Goal: Task Accomplishment & Management: Manage account settings

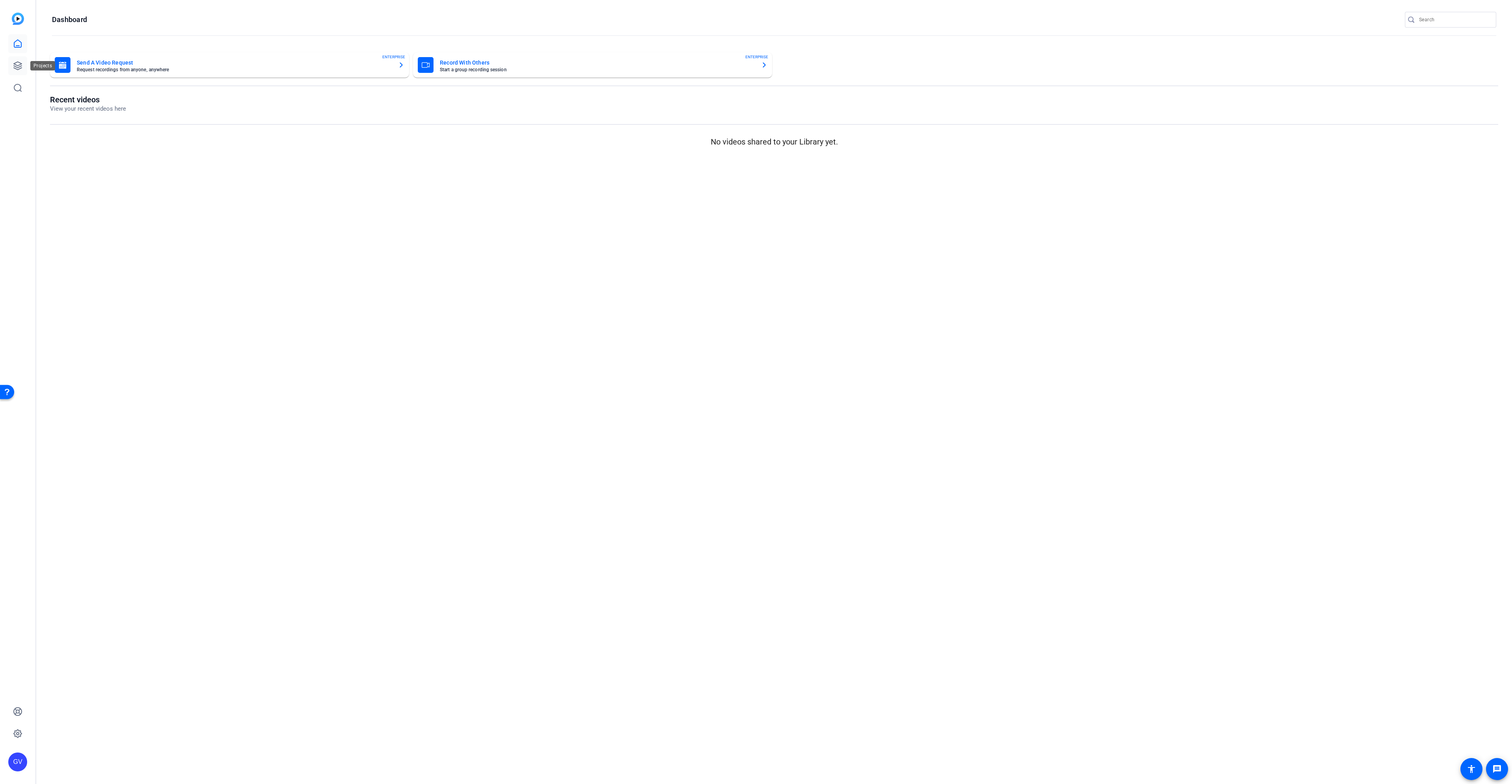
click at [21, 66] on icon at bounding box center [18, 66] width 8 height 8
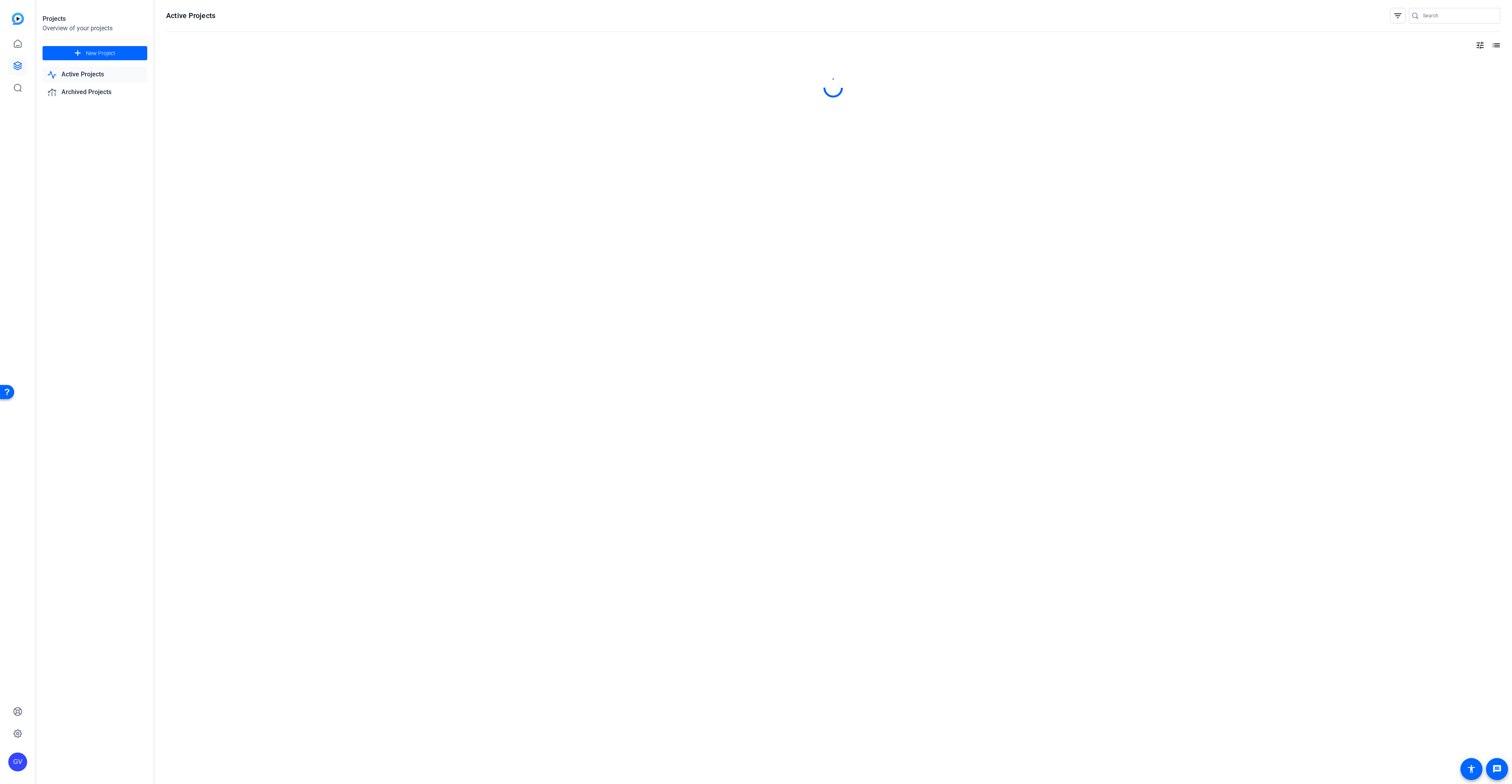
click at [88, 70] on link "Active Projects" at bounding box center [95, 74] width 105 height 16
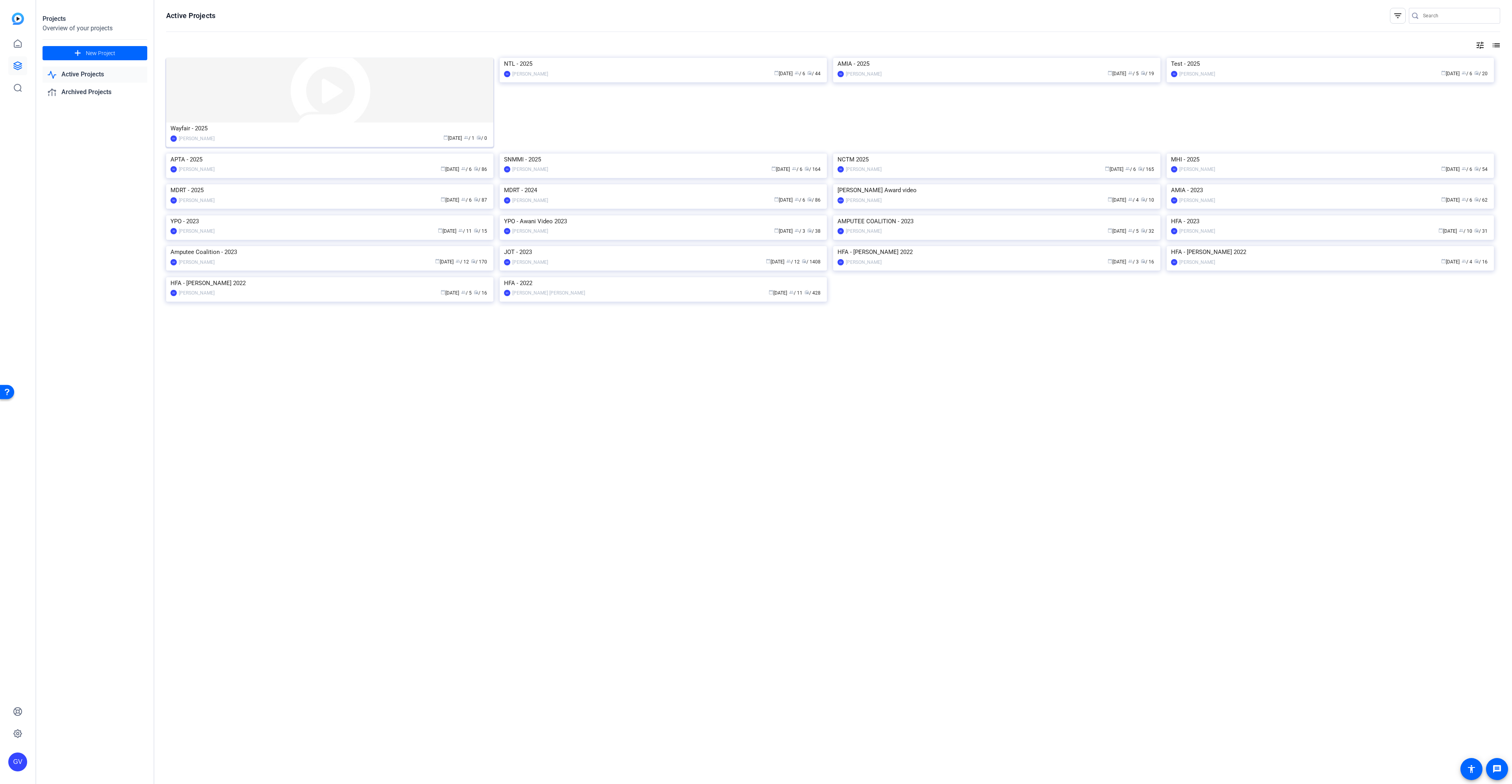
click at [234, 127] on div "Wayfair - 2025" at bounding box center [330, 128] width 319 height 12
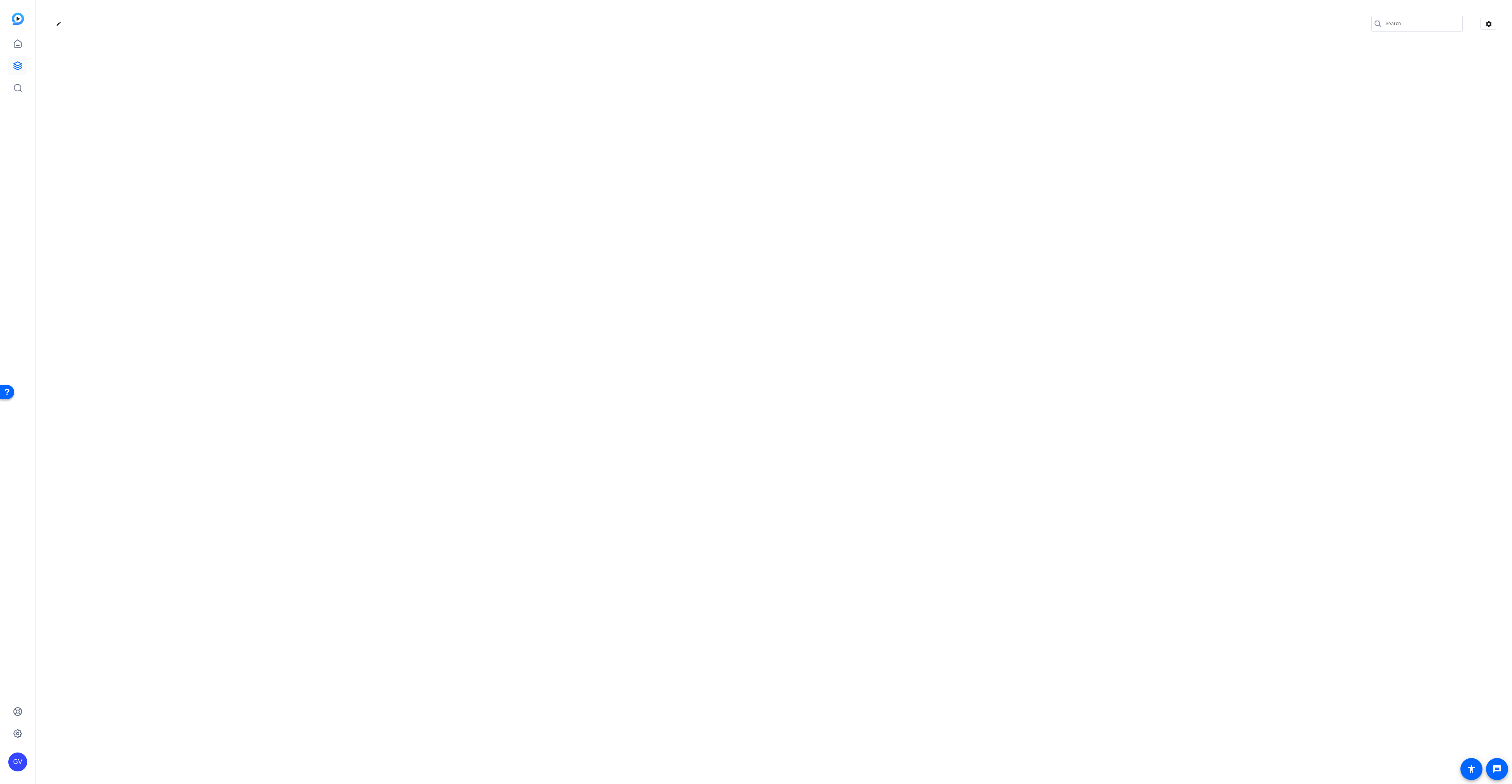
click at [234, 127] on div "edit settings" at bounding box center [773, 392] width 1475 height 784
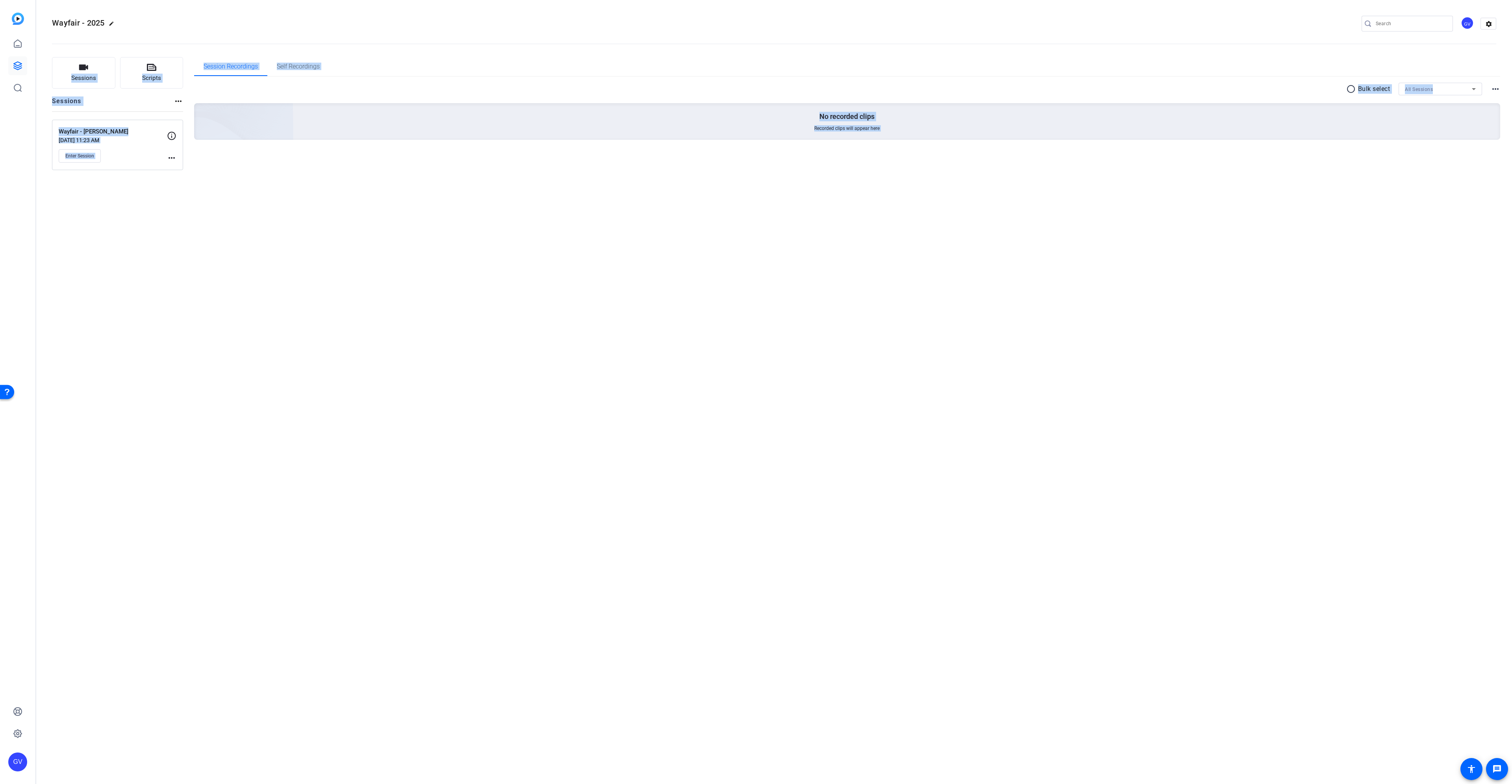
click at [162, 218] on div "Wayfair - 2025 edit GV settings Sessions Scripts Sessions more_horiz Wayfair - …" at bounding box center [773, 392] width 1475 height 784
click at [169, 157] on mat-icon "more_horiz" at bounding box center [171, 158] width 9 height 9
click at [190, 166] on span "Edit Session" at bounding box center [191, 169] width 36 height 9
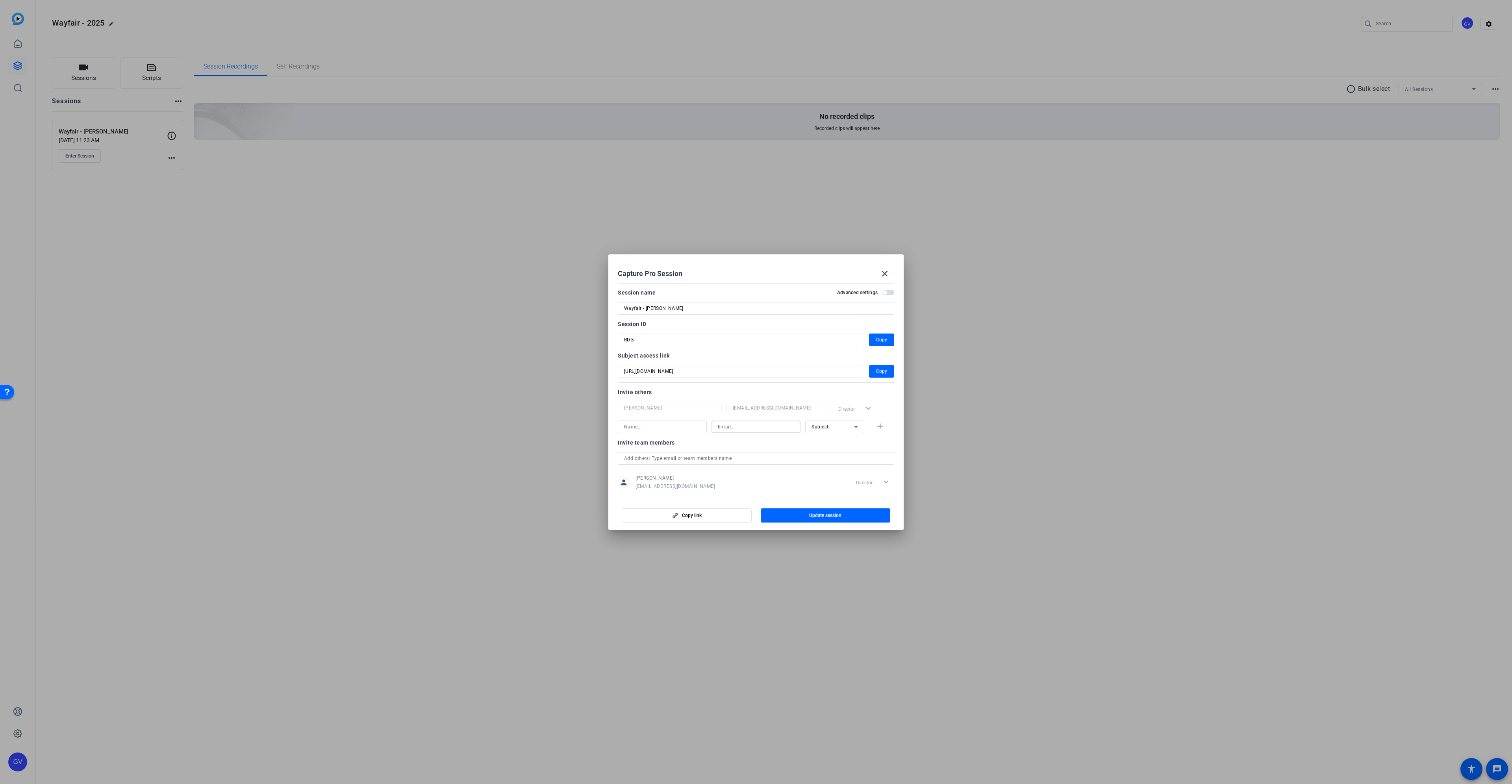
click at [739, 425] on input at bounding box center [756, 427] width 76 height 9
paste input "[EMAIL_ADDRESS][DOMAIN_NAME]"
type input "[EMAIL_ADDRESS][DOMAIN_NAME]"
click at [829, 423] on div "Subject" at bounding box center [832, 427] width 42 height 10
click at [826, 454] on mat-option "Watcher" at bounding box center [831, 455] width 59 height 13
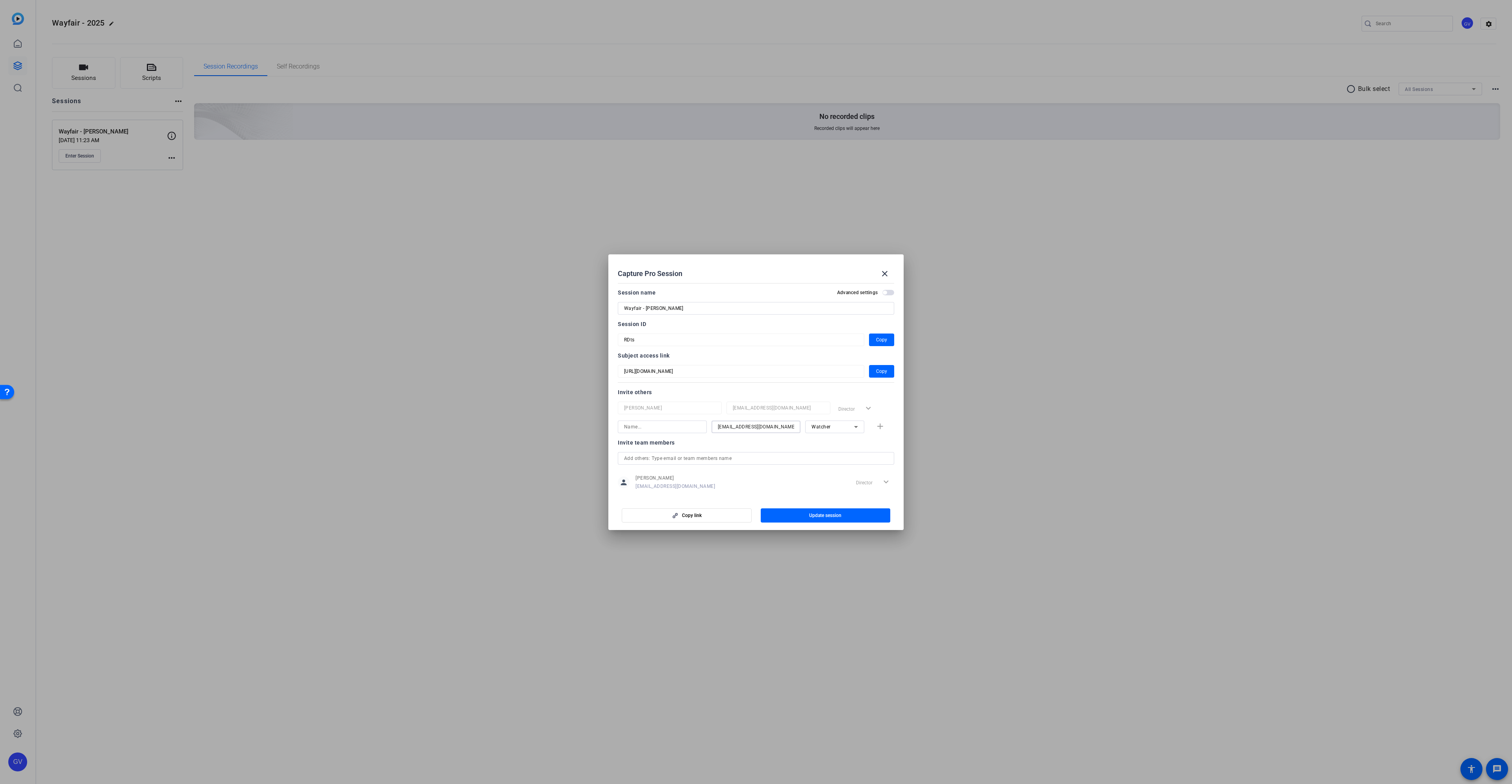
drag, startPoint x: 732, startPoint y: 426, endPoint x: 706, endPoint y: 426, distance: 26.0
click at [706, 426] on div "[EMAIL_ADDRESS][DOMAIN_NAME] Watcher add" at bounding box center [756, 427] width 277 height 13
click at [667, 424] on input at bounding box center [662, 427] width 76 height 9
paste input "mslater"
type input "mslater"
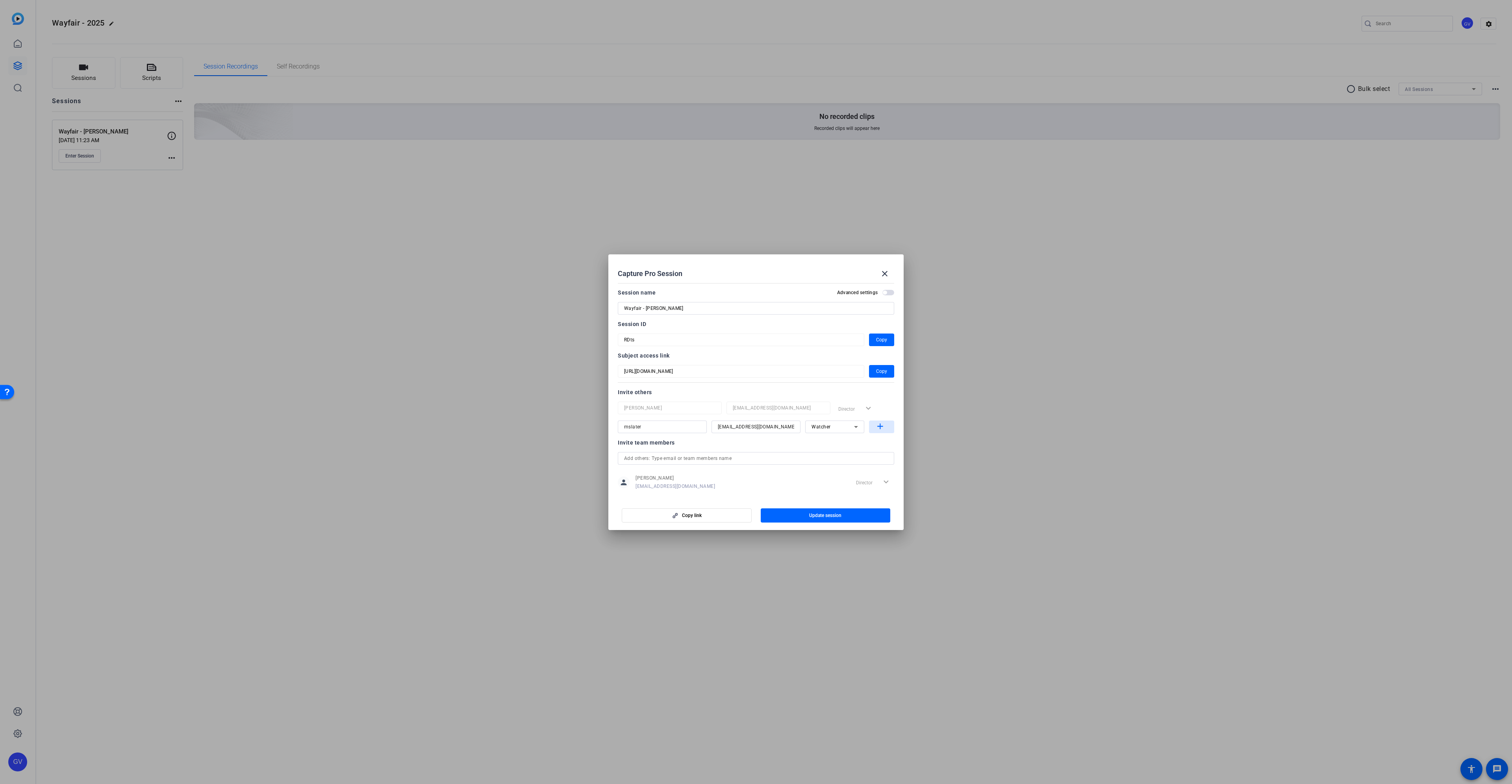
click at [876, 426] on mat-icon "add" at bounding box center [880, 427] width 10 height 10
click at [732, 448] on input at bounding box center [756, 445] width 76 height 9
paste input "[PERSON_NAME][EMAIL_ADDRESS][PERSON_NAME][DOMAIN_NAME]"
type input "[PERSON_NAME][EMAIL_ADDRESS][PERSON_NAME][DOMAIN_NAME]"
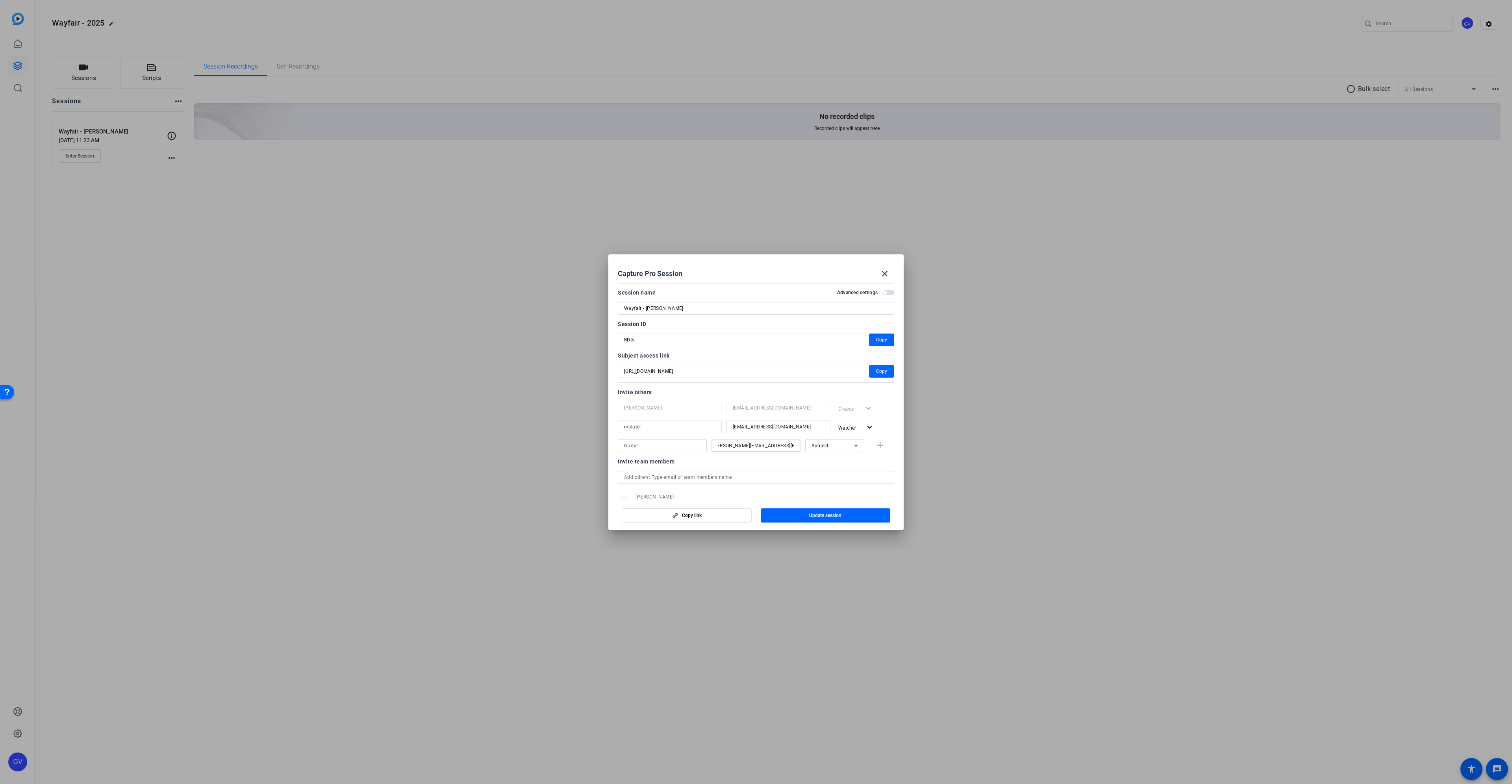
scroll to position [0, 0]
click at [676, 447] on input at bounding box center [662, 445] width 76 height 9
type input "[PERSON_NAME]"
click at [852, 449] on icon at bounding box center [855, 445] width 9 height 9
click at [834, 471] on mat-option "Watcher" at bounding box center [831, 474] width 59 height 13
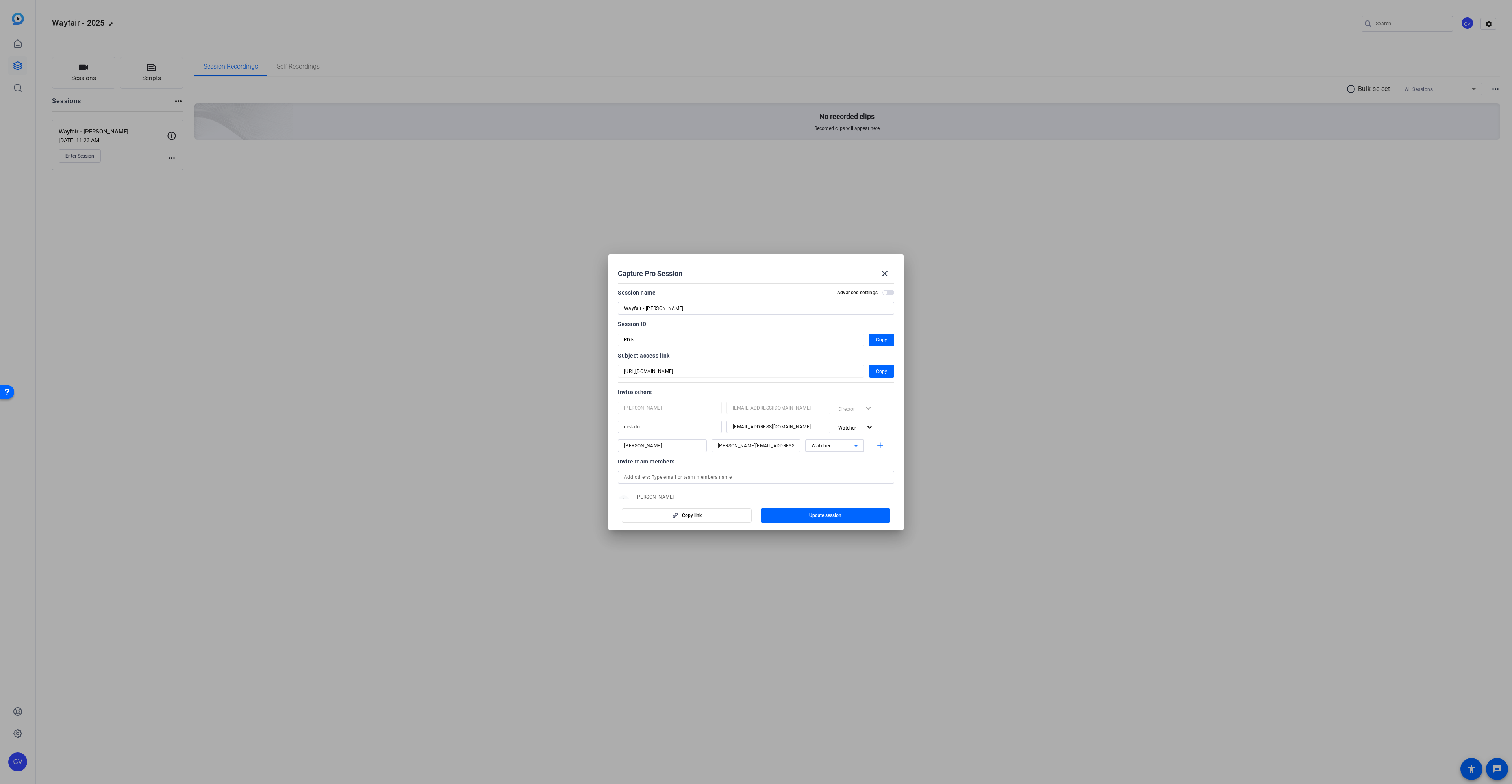
click at [835, 448] on div "Watcher" at bounding box center [832, 446] width 42 height 10
click at [830, 460] on span "Collaborator" at bounding box center [822, 461] width 29 height 9
click at [876, 446] on mat-icon "add" at bounding box center [880, 446] width 10 height 10
click at [742, 467] on input at bounding box center [756, 464] width 76 height 9
paste input "[EMAIL_ADDRESS][PERSON_NAME][DOMAIN_NAME]"
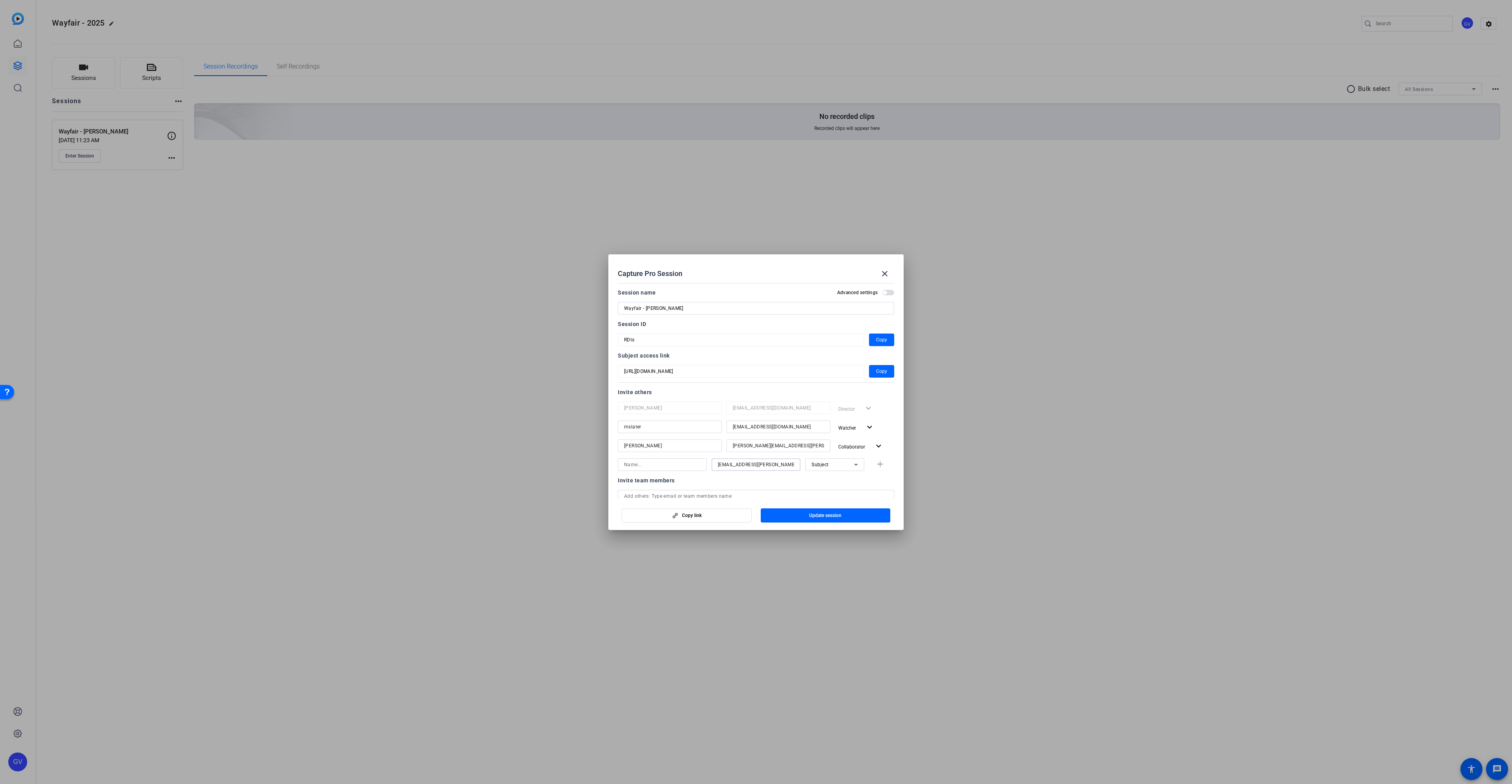
drag, startPoint x: 725, startPoint y: 463, endPoint x: 703, endPoint y: 463, distance: 22.0
click at [703, 463] on div "[EMAIL_ADDRESS][PERSON_NAME][DOMAIN_NAME] Subject add" at bounding box center [756, 465] width 277 height 13
type input "[EMAIL_ADDRESS][PERSON_NAME][DOMAIN_NAME]"
click at [676, 458] on div at bounding box center [662, 465] width 76 height 13
paste input "nima"
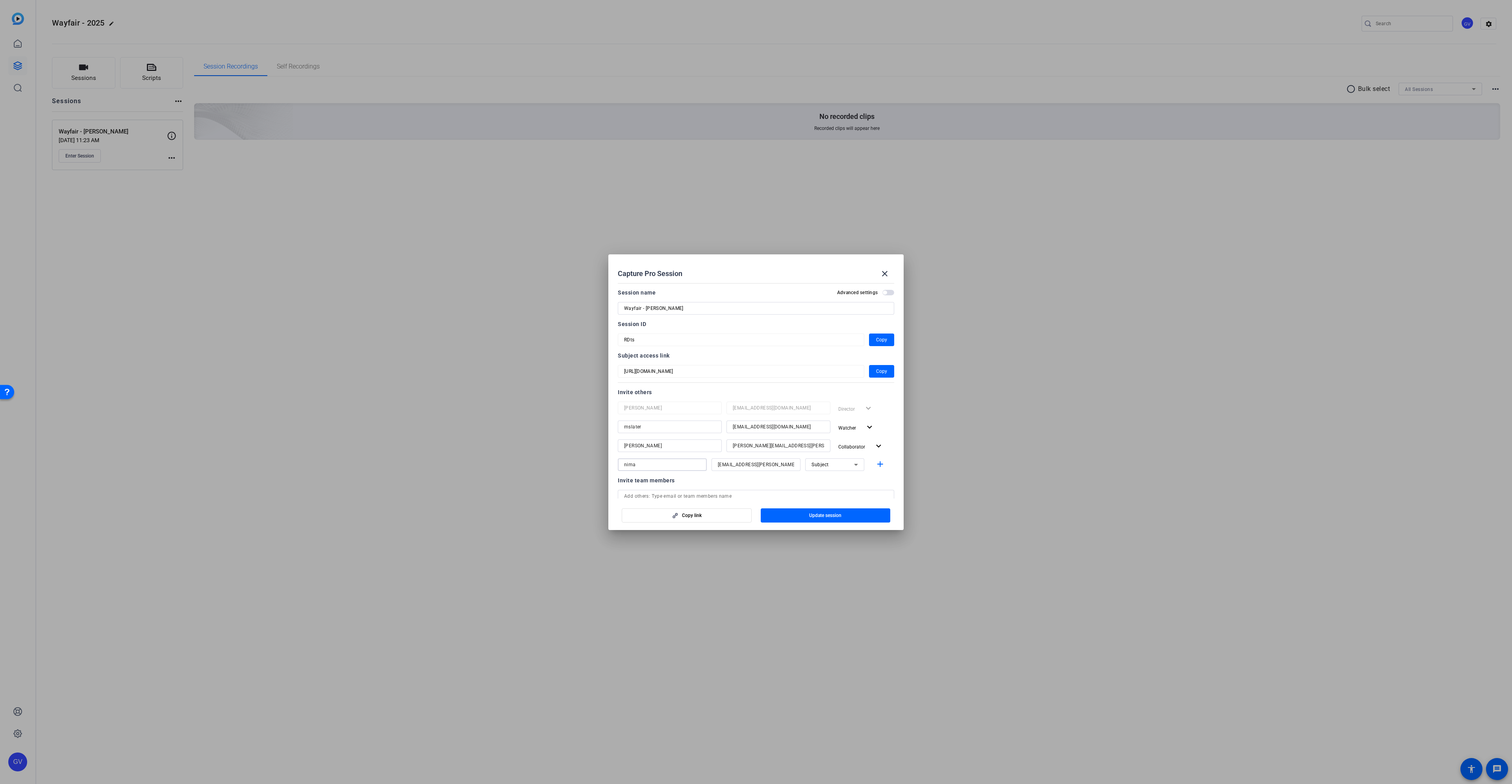
type input "nima"
click at [829, 467] on div "Subject" at bounding box center [832, 465] width 42 height 10
click at [827, 481] on span "Collaborator" at bounding box center [822, 480] width 29 height 9
click at [877, 465] on mat-icon "add" at bounding box center [880, 465] width 10 height 10
click at [758, 485] on input at bounding box center [756, 483] width 76 height 9
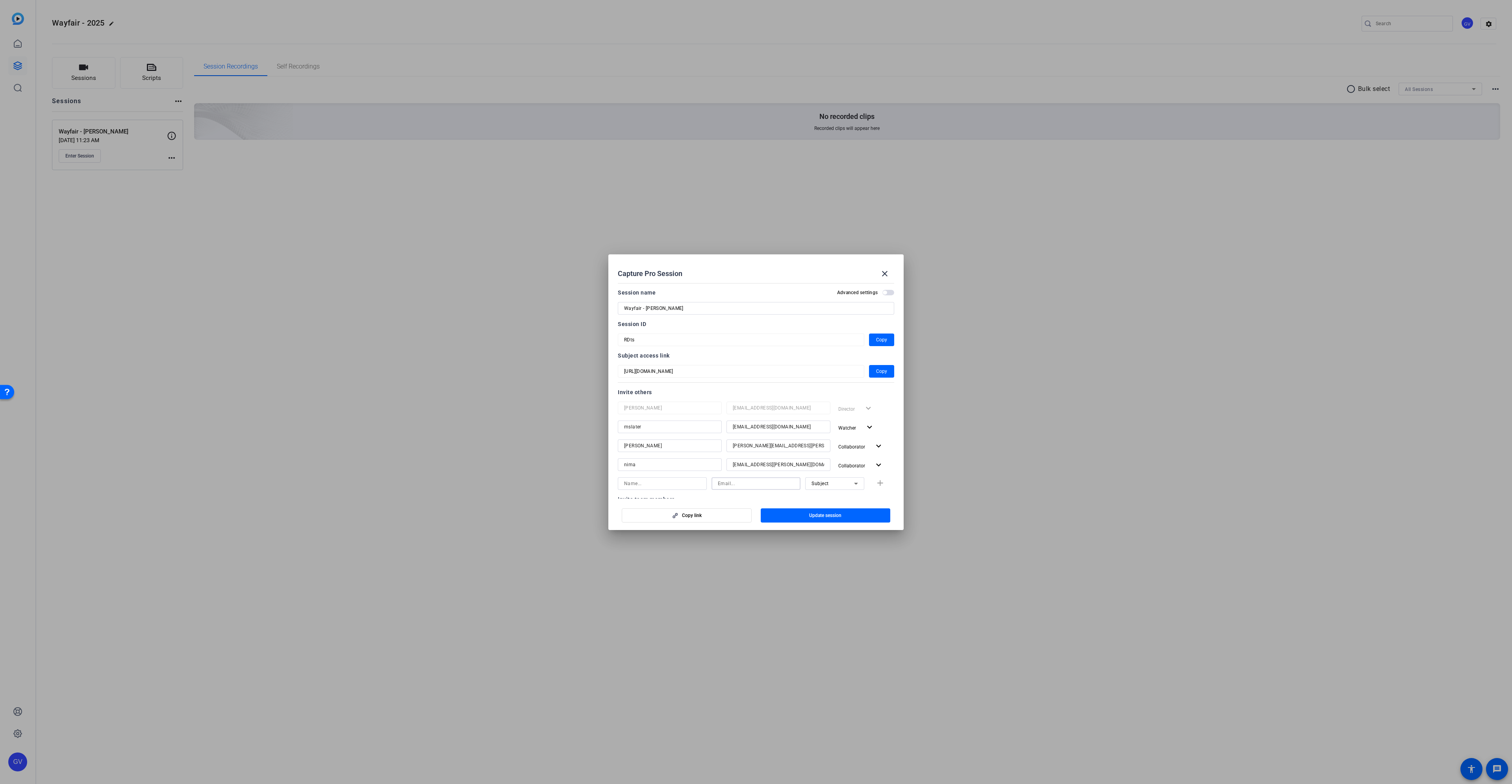
paste input "[EMAIL_ADDRESS][DOMAIN_NAME]"
type input "[EMAIL_ADDRESS][DOMAIN_NAME]"
click at [650, 481] on input at bounding box center [662, 483] width 76 height 9
paste input "[PERSON_NAME]"
type input "[PERSON_NAME]"
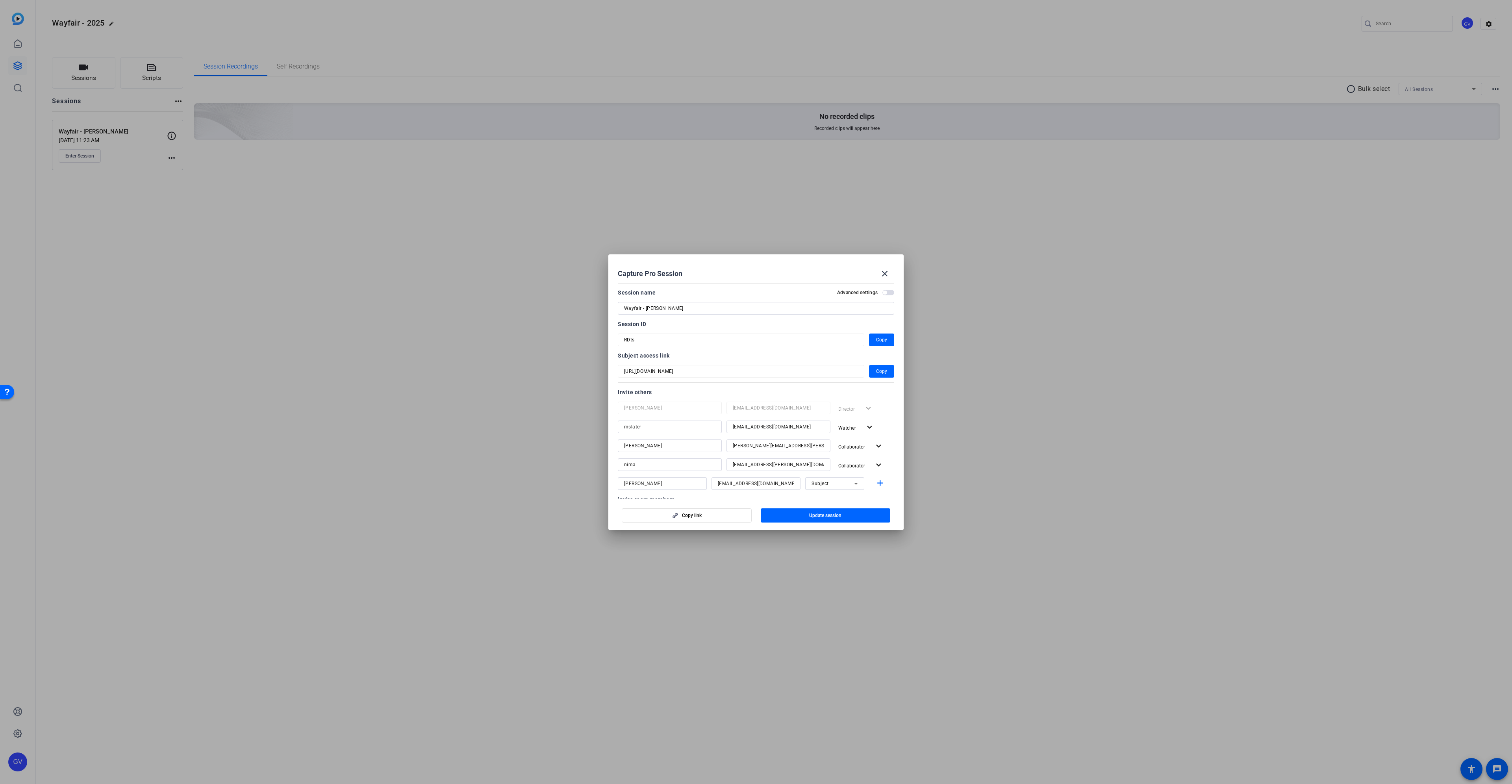
click at [684, 309] on input "Wayfair - [PERSON_NAME]" at bounding box center [756, 308] width 264 height 9
paste input "[PERSON_NAME]"
type input "Wayfair - [PERSON_NAME]"
click at [879, 484] on mat-icon "add" at bounding box center [880, 484] width 10 height 10
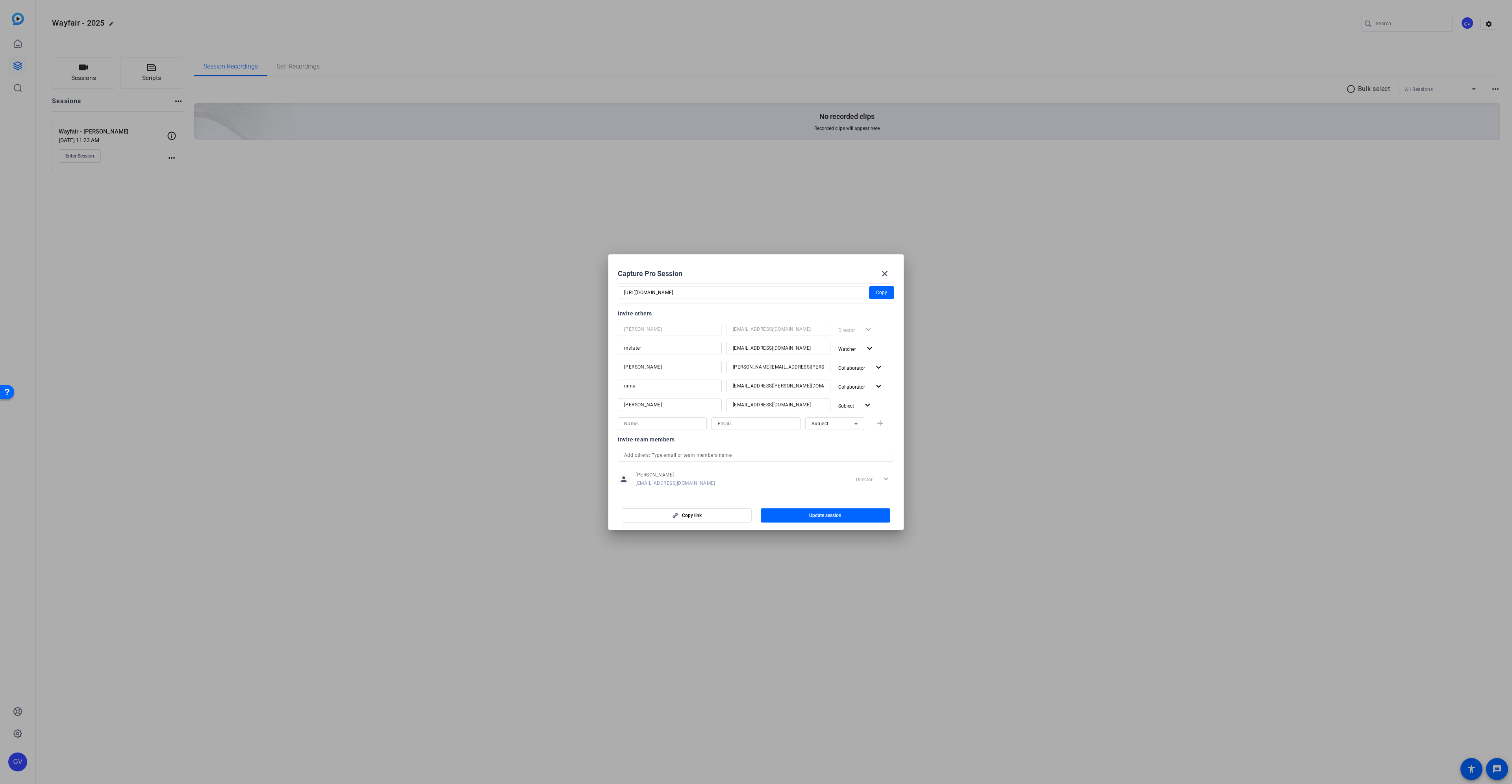
click at [876, 424] on div "Subject add" at bounding box center [756, 424] width 277 height 13
click at [777, 424] on input at bounding box center [756, 424] width 76 height 9
paste input "[EMAIL_ADDRESS][DOMAIN_NAME]"
type input "[EMAIL_ADDRESS][DOMAIN_NAME]"
click at [832, 425] on div "Subject" at bounding box center [832, 424] width 42 height 10
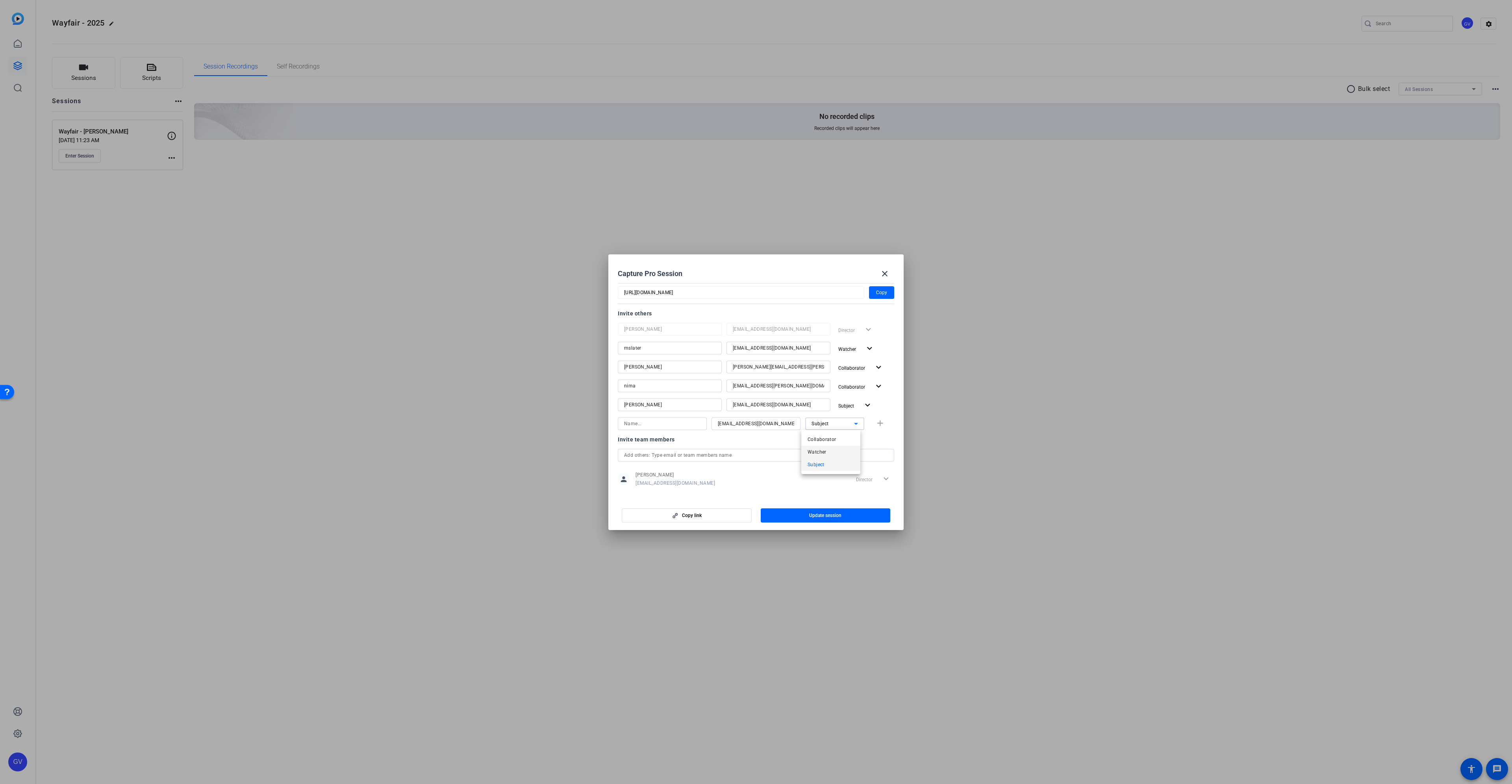
click at [828, 448] on mat-option "Watcher" at bounding box center [831, 452] width 59 height 13
click at [673, 422] on input at bounding box center [662, 424] width 76 height 9
paste input "lberardinelli"
type input "lberardinelli"
click at [835, 513] on span "Update session" at bounding box center [825, 515] width 32 height 6
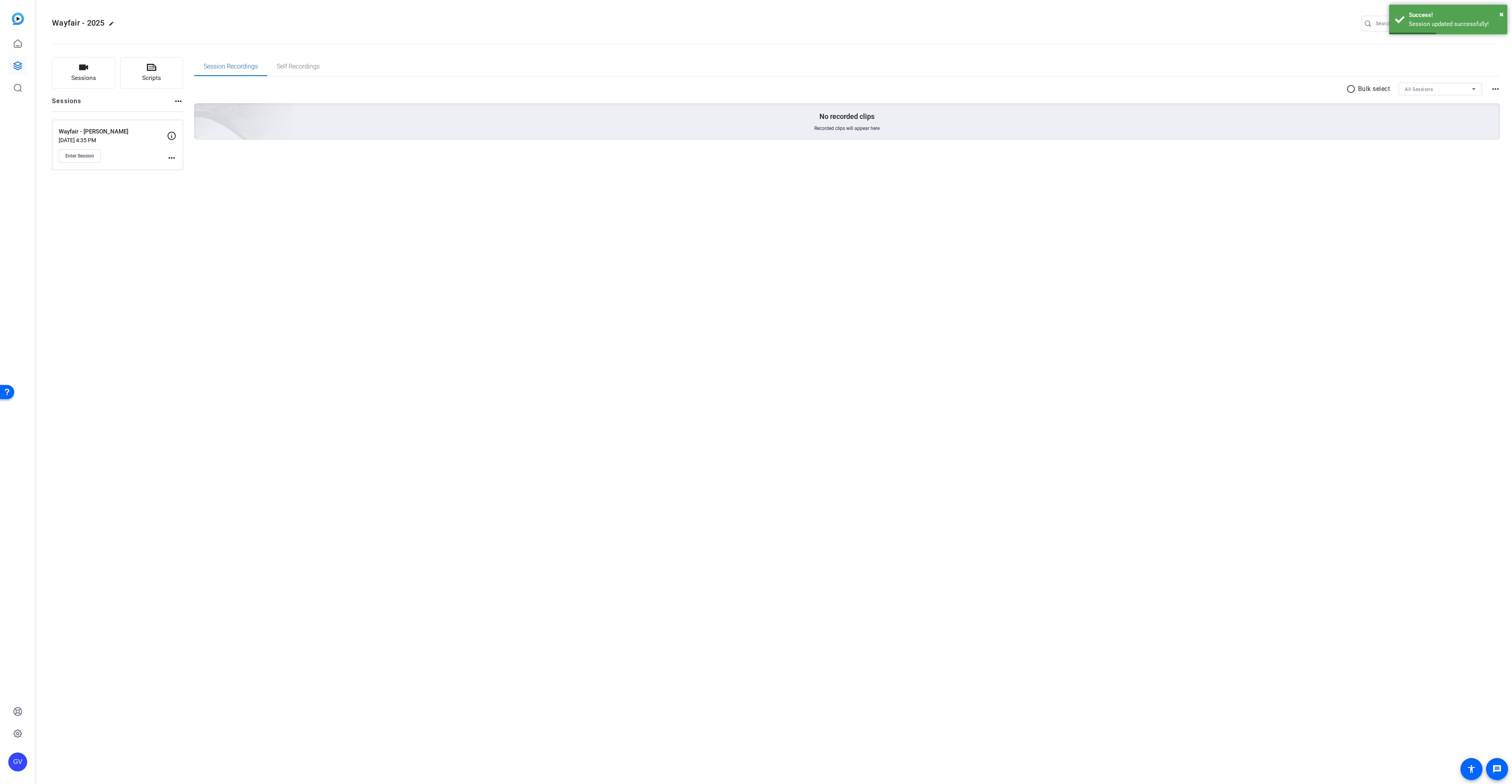
click at [167, 160] on mat-icon "more_horiz" at bounding box center [171, 158] width 9 height 9
click at [177, 166] on span "Edit Session" at bounding box center [191, 169] width 36 height 9
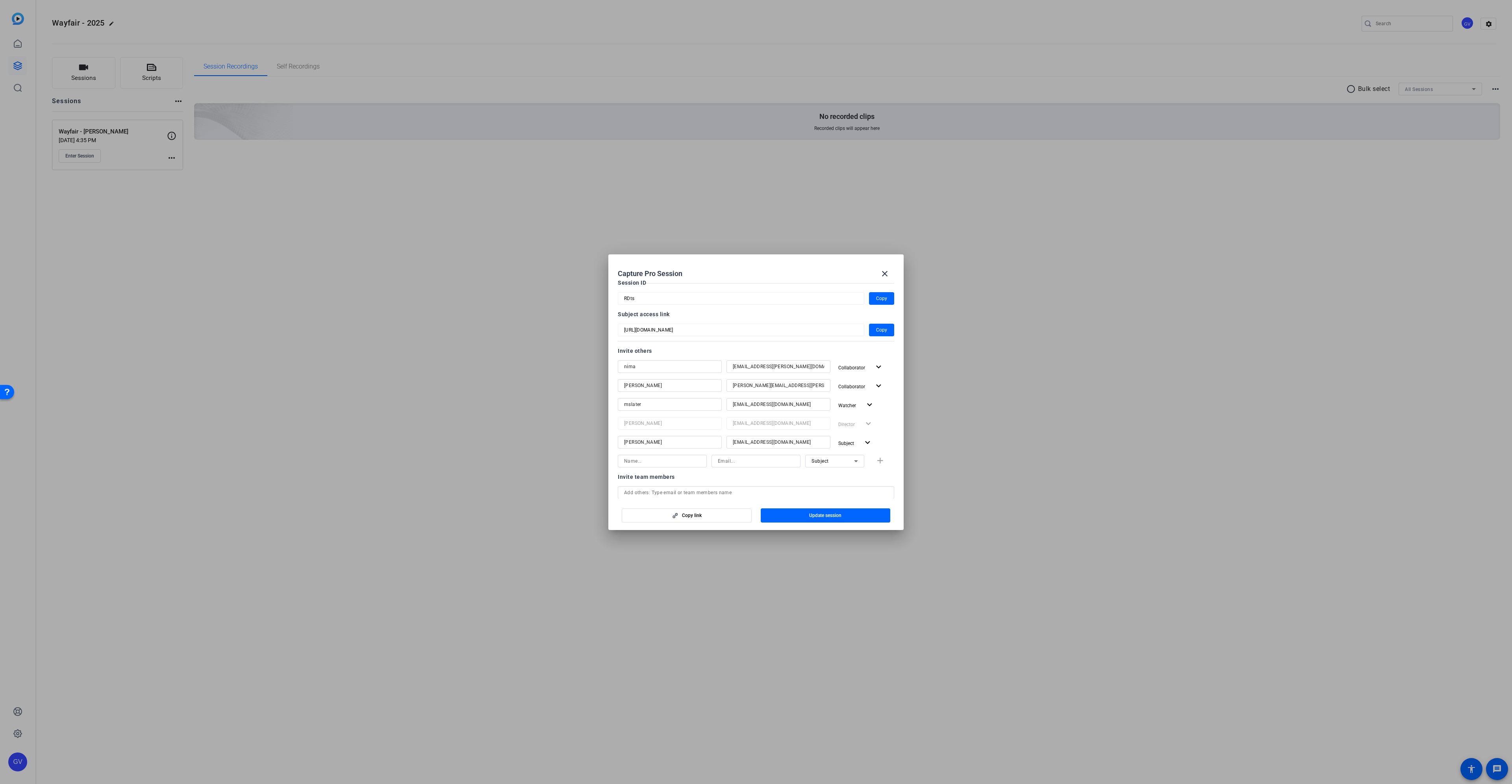
scroll to position [39, 0]
click at [742, 460] on input at bounding box center [756, 463] width 76 height 9
paste input "[EMAIL_ADDRESS][DOMAIN_NAME]"
click at [821, 460] on div "Subject" at bounding box center [832, 463] width 42 height 10
click at [824, 488] on span "Watcher" at bounding box center [817, 491] width 19 height 9
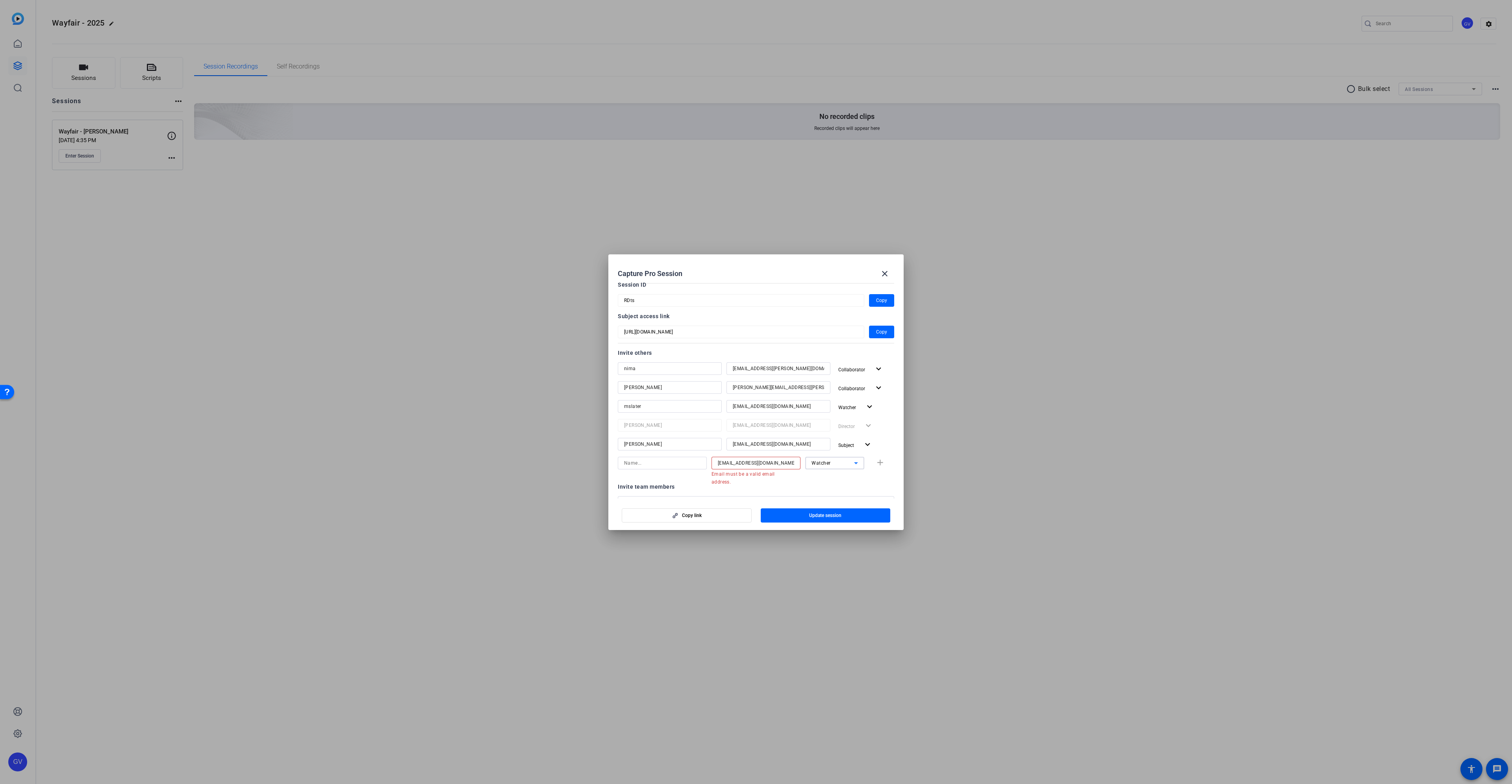
click at [718, 463] on input "[EMAIL_ADDRESS][DOMAIN_NAME]" at bounding box center [756, 463] width 76 height 9
drag, startPoint x: 741, startPoint y: 463, endPoint x: 698, endPoint y: 462, distance: 43.0
click at [698, 462] on div "[EMAIL_ADDRESS][DOMAIN_NAME] Watcher add" at bounding box center [756, 463] width 277 height 13
type input "[EMAIL_ADDRESS][DOMAIN_NAME]"
click at [658, 462] on input at bounding box center [662, 463] width 76 height 9
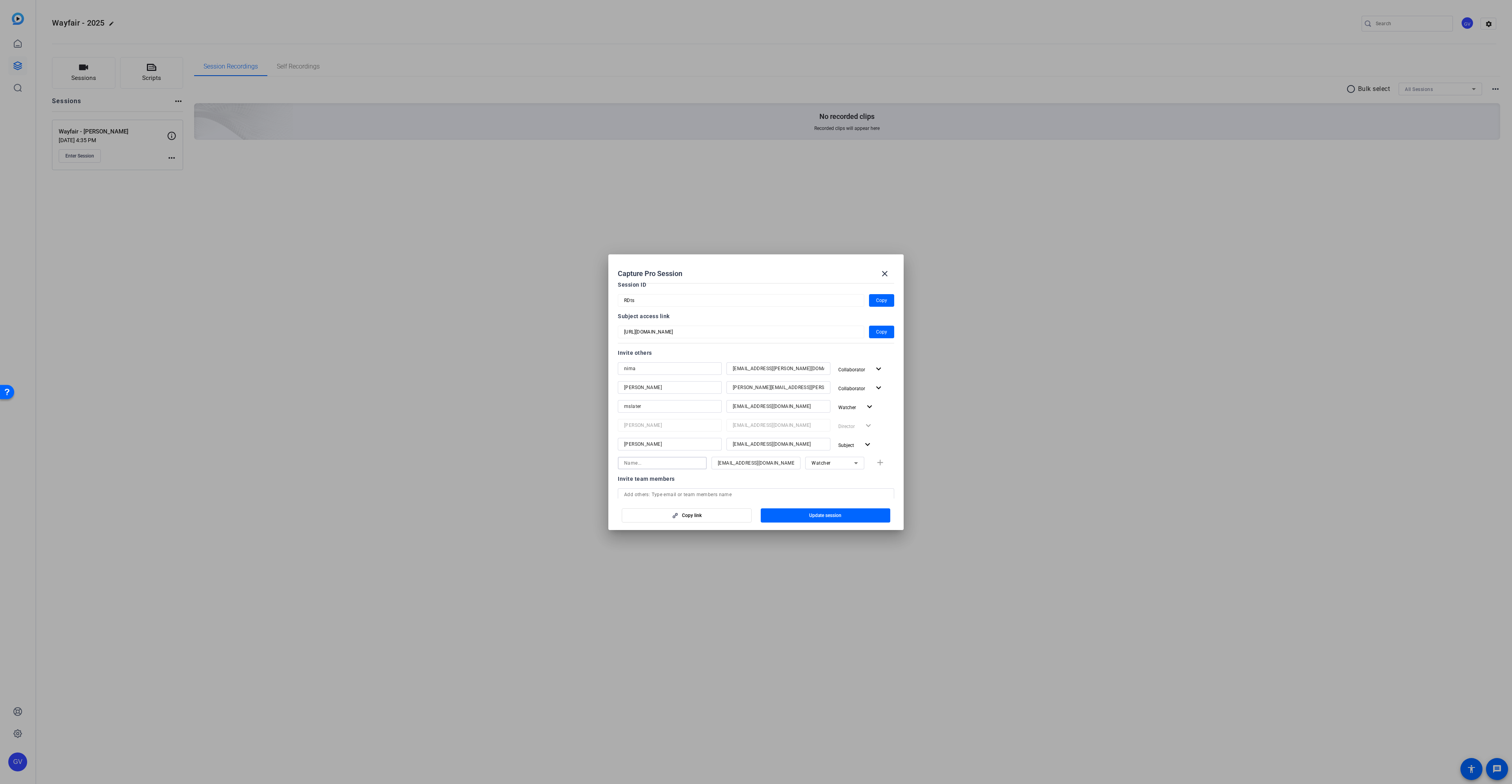
paste input "lberardinelli"
type input "lberardinelli"
click at [828, 514] on span "Update session" at bounding box center [825, 515] width 32 height 6
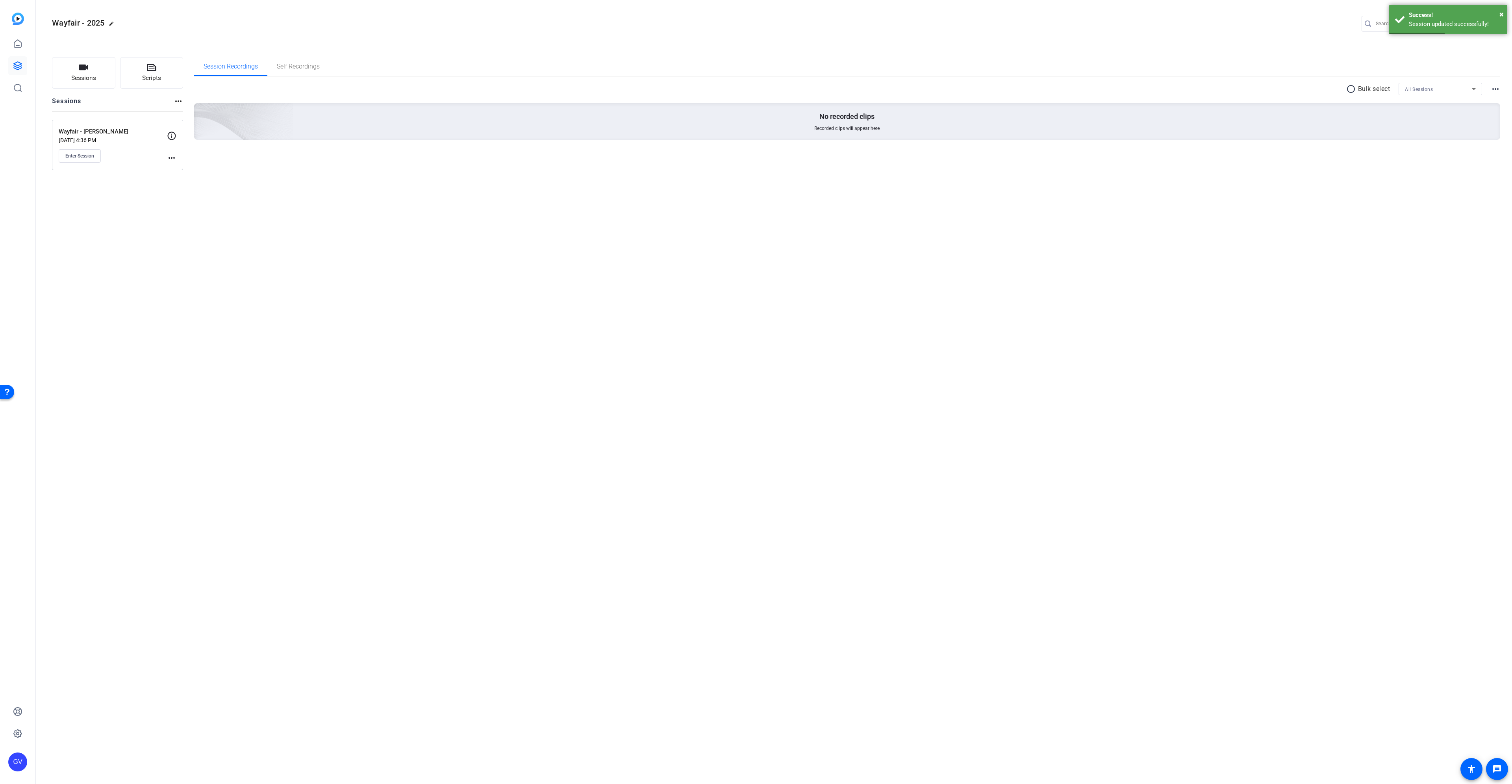
click at [174, 159] on mat-icon "more_horiz" at bounding box center [171, 158] width 9 height 9
click at [176, 167] on span "Edit Session" at bounding box center [191, 169] width 36 height 9
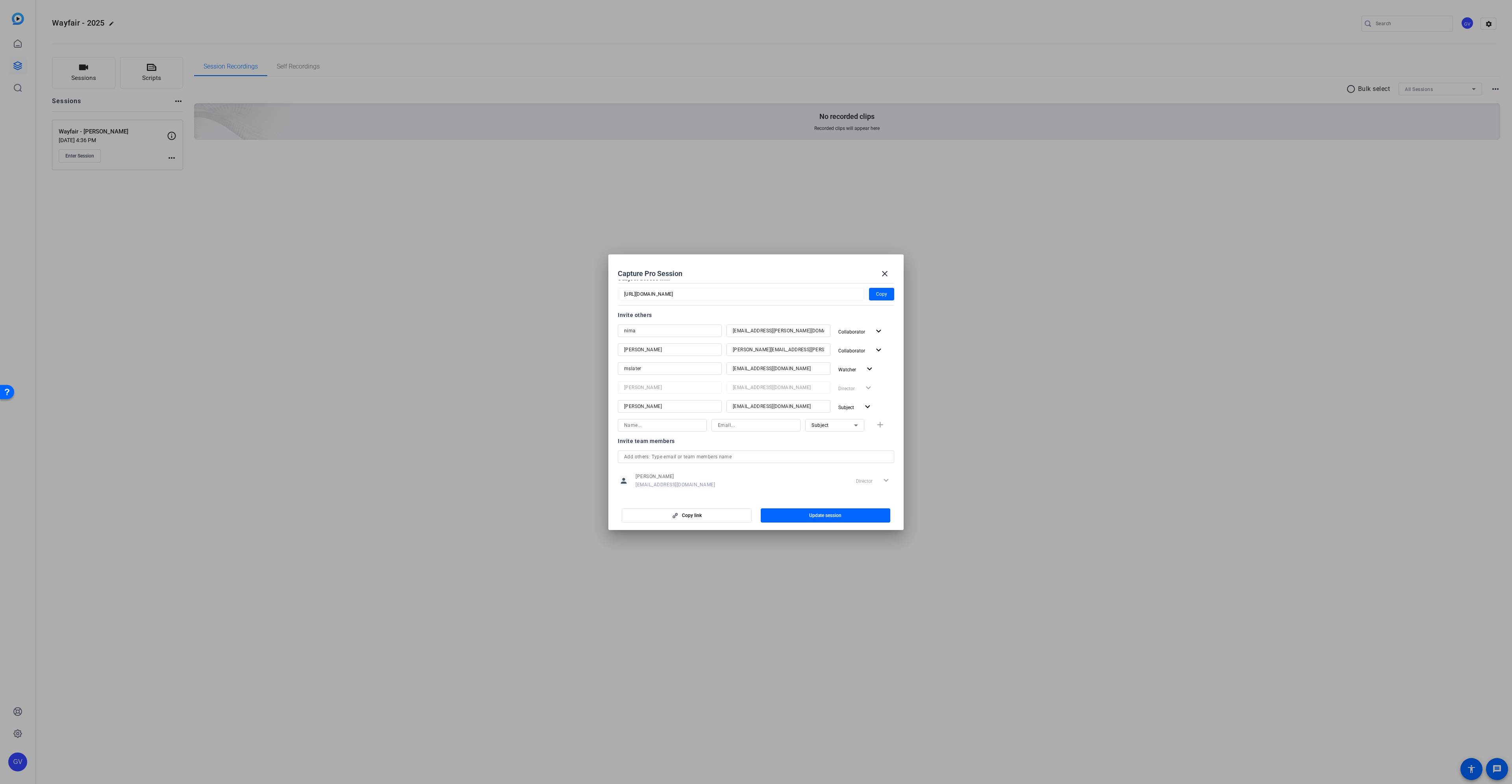
scroll to position [79, 0]
click at [751, 423] on input at bounding box center [756, 424] width 76 height 9
click at [723, 427] on input at bounding box center [756, 424] width 76 height 9
paste input "[EMAIL_ADDRESS][DOMAIN_NAME]"
drag, startPoint x: 743, startPoint y: 424, endPoint x: 704, endPoint y: 423, distance: 39.0
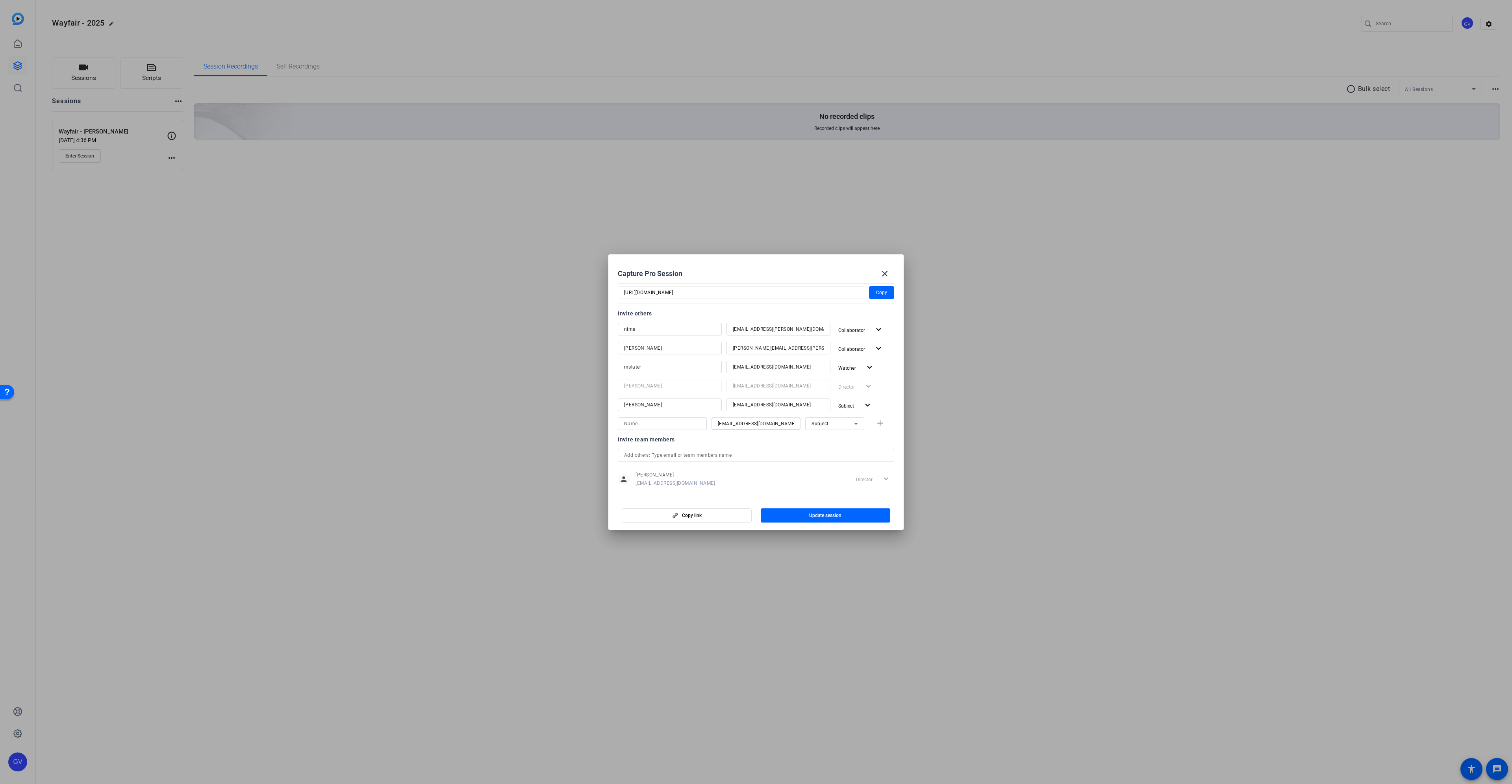
click at [704, 423] on div "[EMAIL_ADDRESS][DOMAIN_NAME] Subject add" at bounding box center [756, 424] width 277 height 13
type input "[EMAIL_ADDRESS][DOMAIN_NAME]"
click at [687, 422] on input at bounding box center [662, 424] width 76 height 9
paste input "lberardinelli"
type input "lberardinelli"
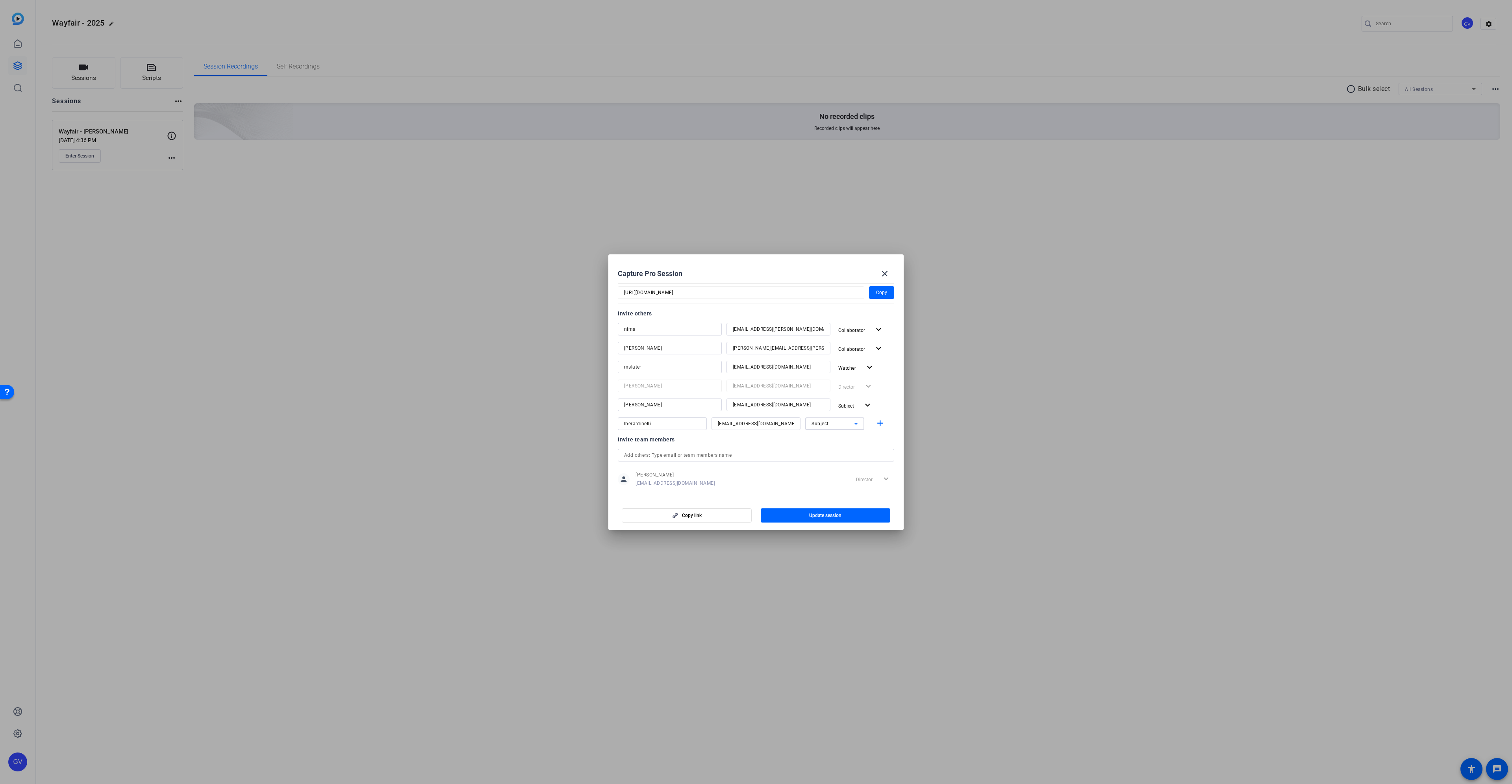
click at [843, 426] on div "Subject" at bounding box center [832, 424] width 42 height 10
click at [838, 446] on mat-option "Watcher" at bounding box center [831, 452] width 59 height 13
click at [876, 423] on mat-icon "add" at bounding box center [880, 424] width 10 height 10
click at [837, 512] on span "Update session" at bounding box center [825, 515] width 32 height 6
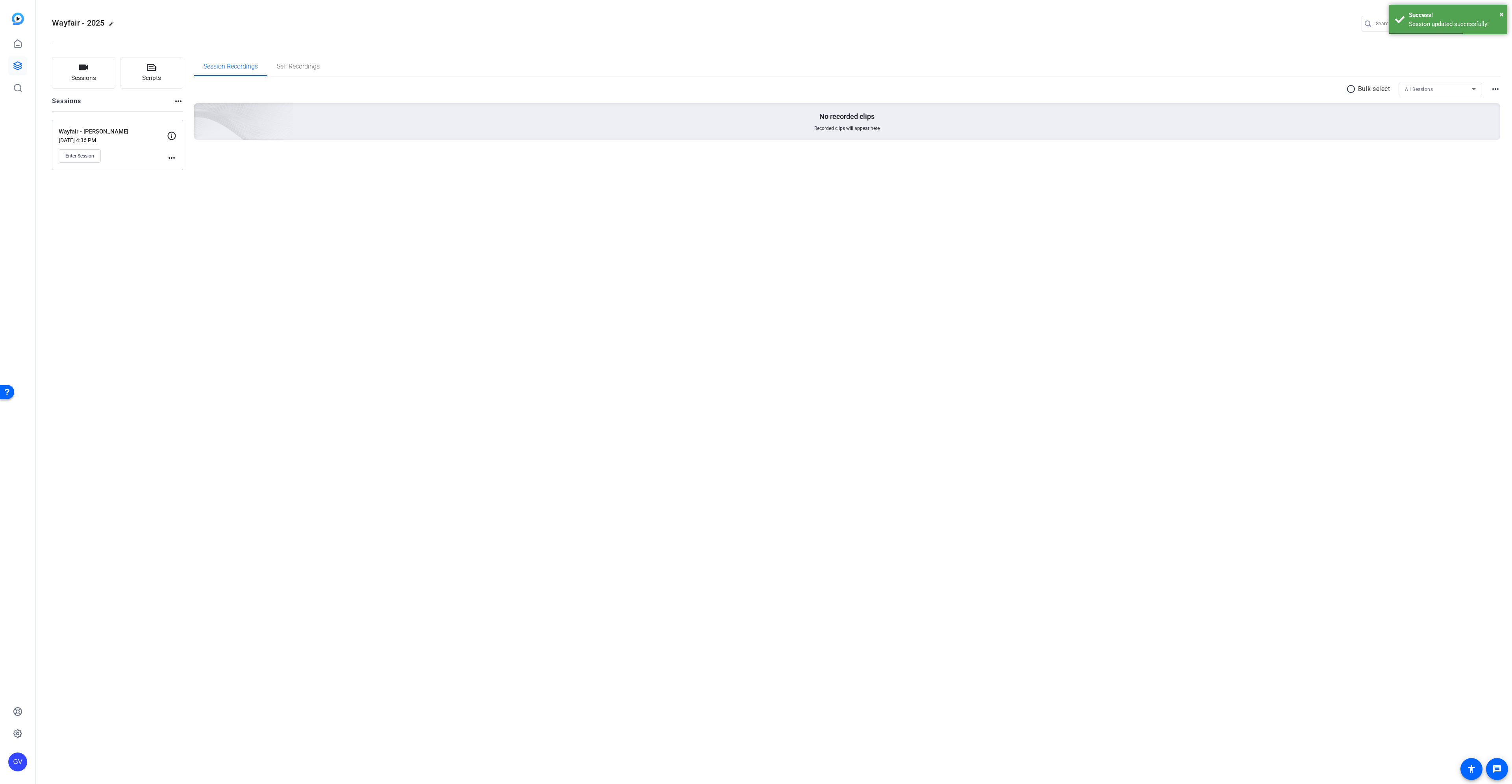
click at [169, 157] on mat-icon "more_horiz" at bounding box center [171, 158] width 9 height 9
click at [184, 169] on span "Edit Session" at bounding box center [191, 169] width 36 height 9
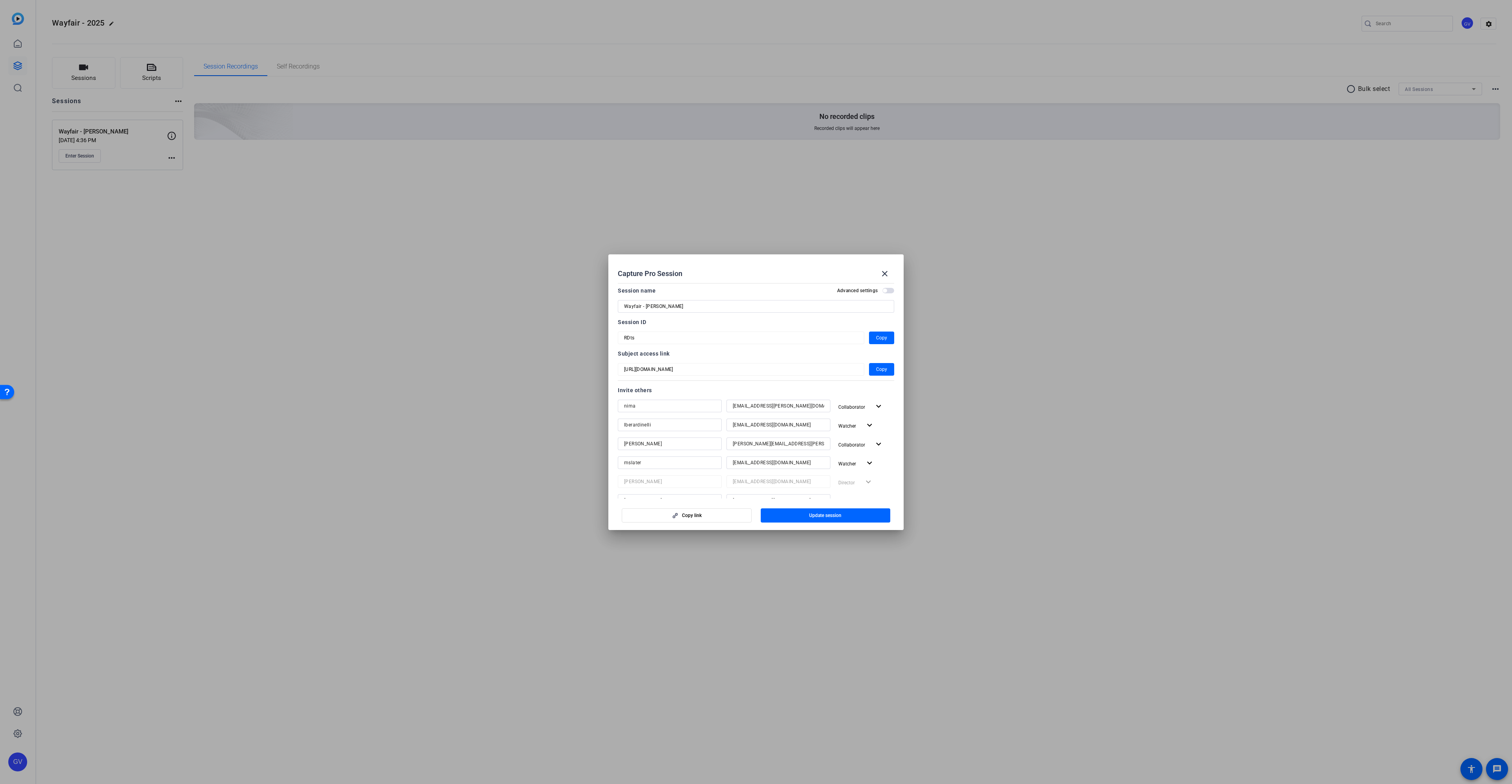
scroll to position [0, 0]
click at [884, 276] on mat-icon "close" at bounding box center [884, 273] width 9 height 9
